Goal: Navigation & Orientation: Find specific page/section

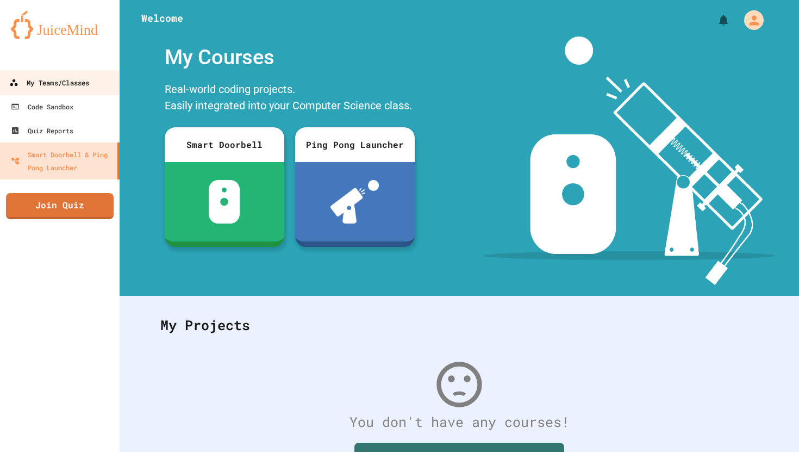
click at [53, 85] on div "My Teams/Classes" at bounding box center [49, 83] width 80 height 14
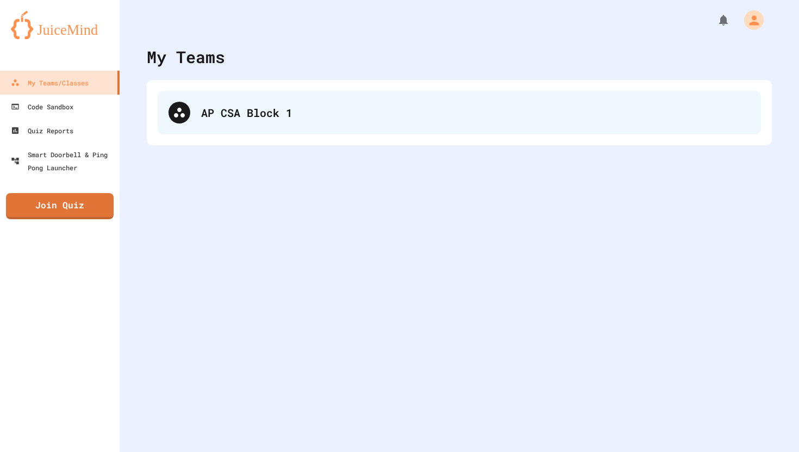
click at [219, 109] on div "AP CSA Block 1" at bounding box center [475, 112] width 549 height 16
